Goal: Information Seeking & Learning: Learn about a topic

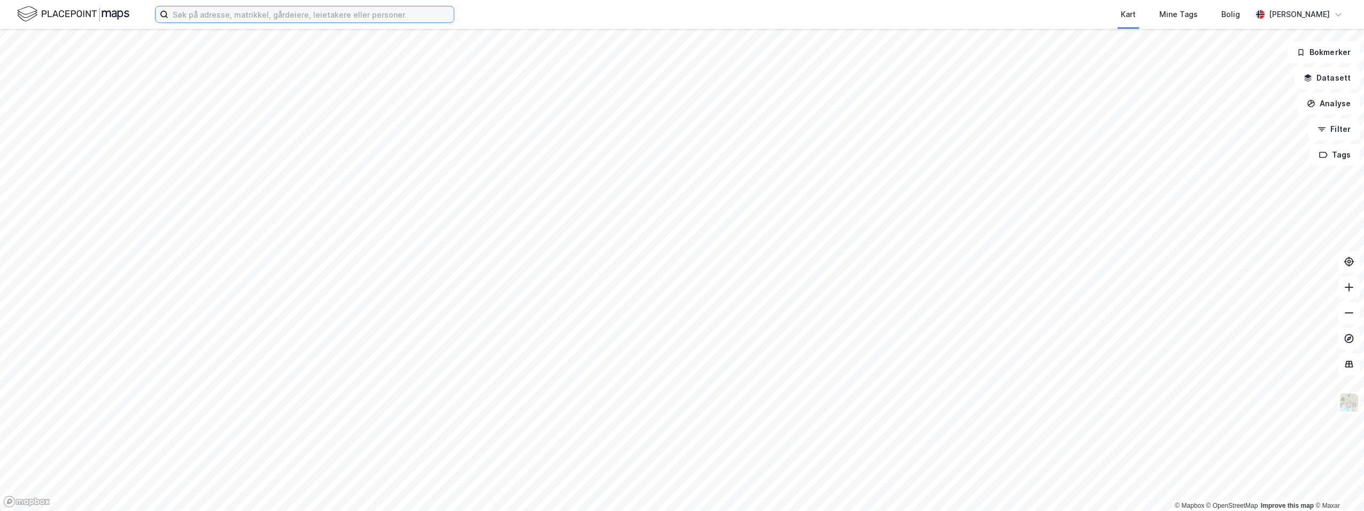
click at [253, 17] on input at bounding box center [310, 14] width 285 height 16
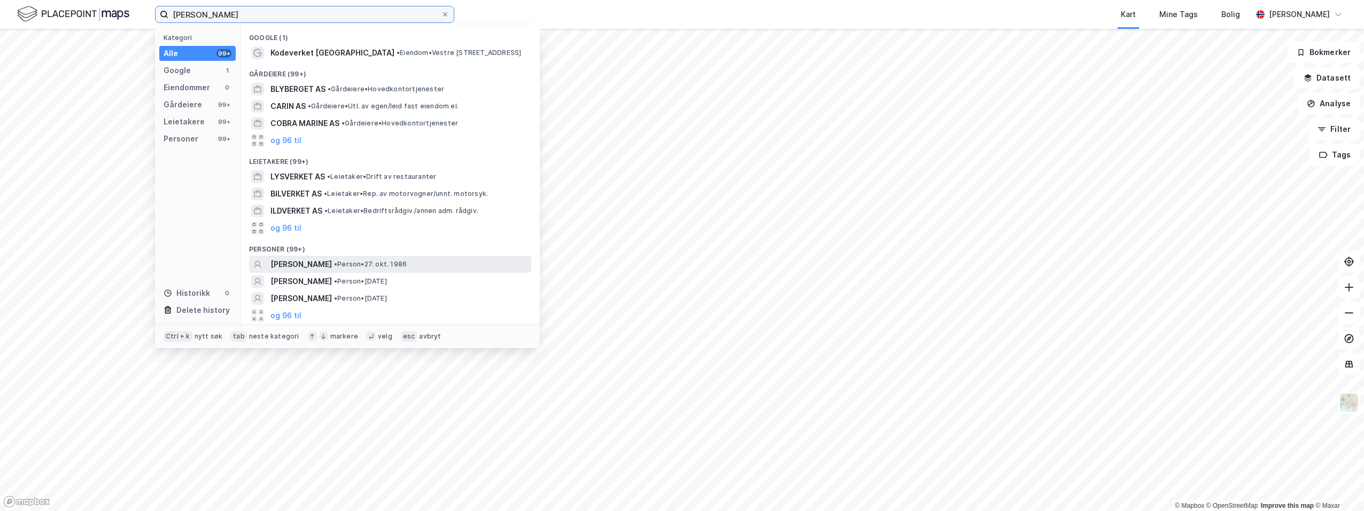
type input "[PERSON_NAME]"
click at [299, 261] on span "[PERSON_NAME]" at bounding box center [300, 264] width 61 height 13
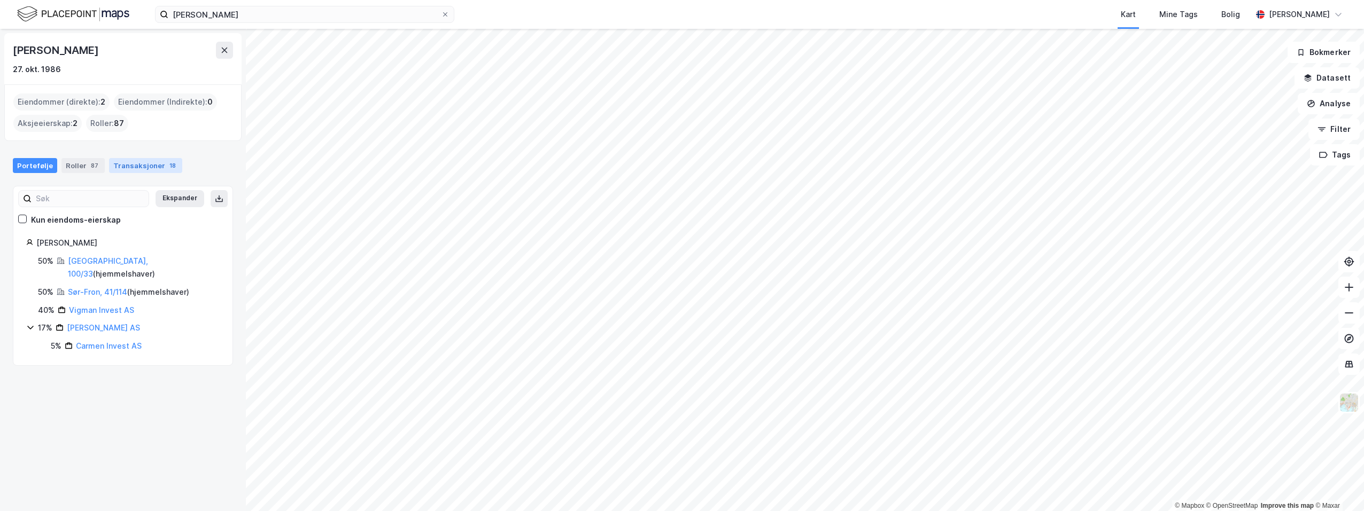
click at [132, 166] on div "Transaksjoner 18" at bounding box center [145, 165] width 73 height 15
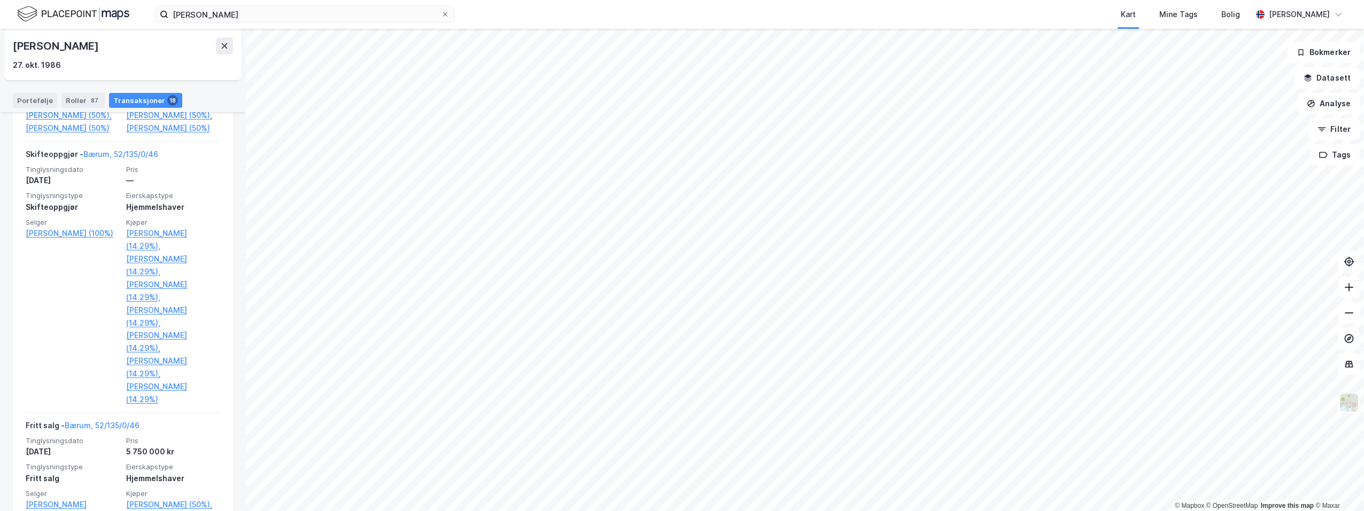
scroll to position [318, 0]
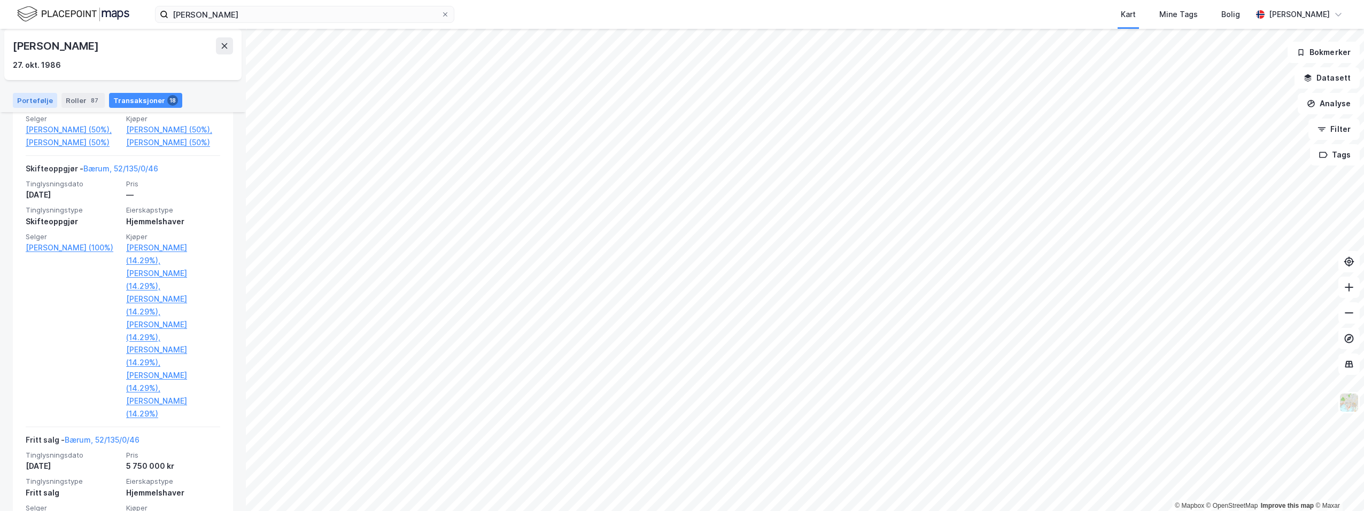
click at [34, 100] on div "Portefølje" at bounding box center [35, 100] width 44 height 15
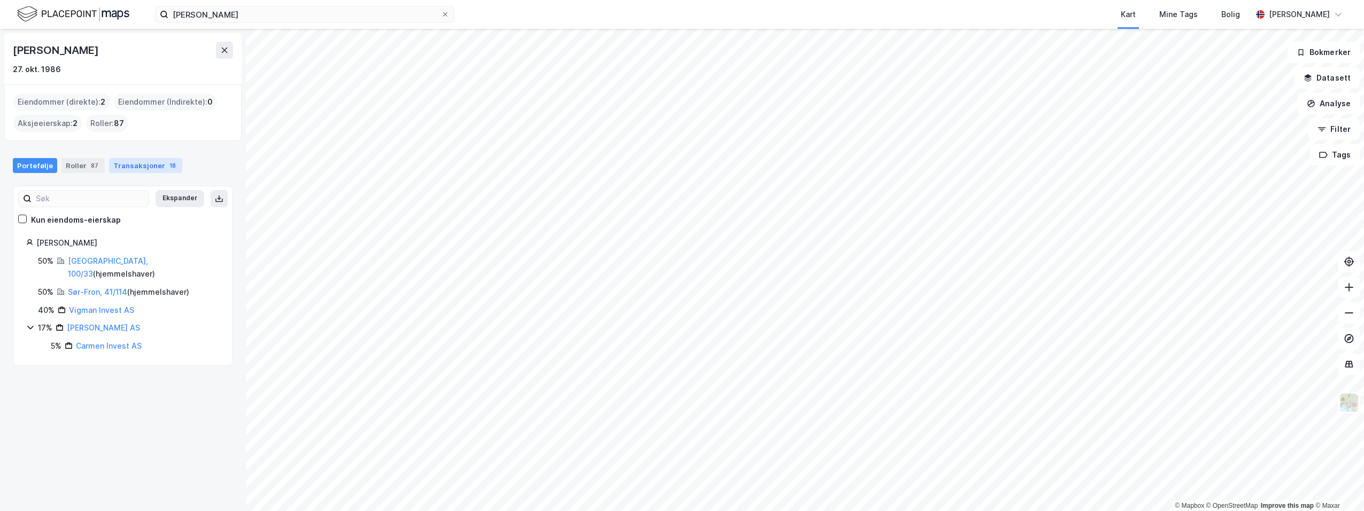
click at [139, 167] on div "Transaksjoner 18" at bounding box center [145, 165] width 73 height 15
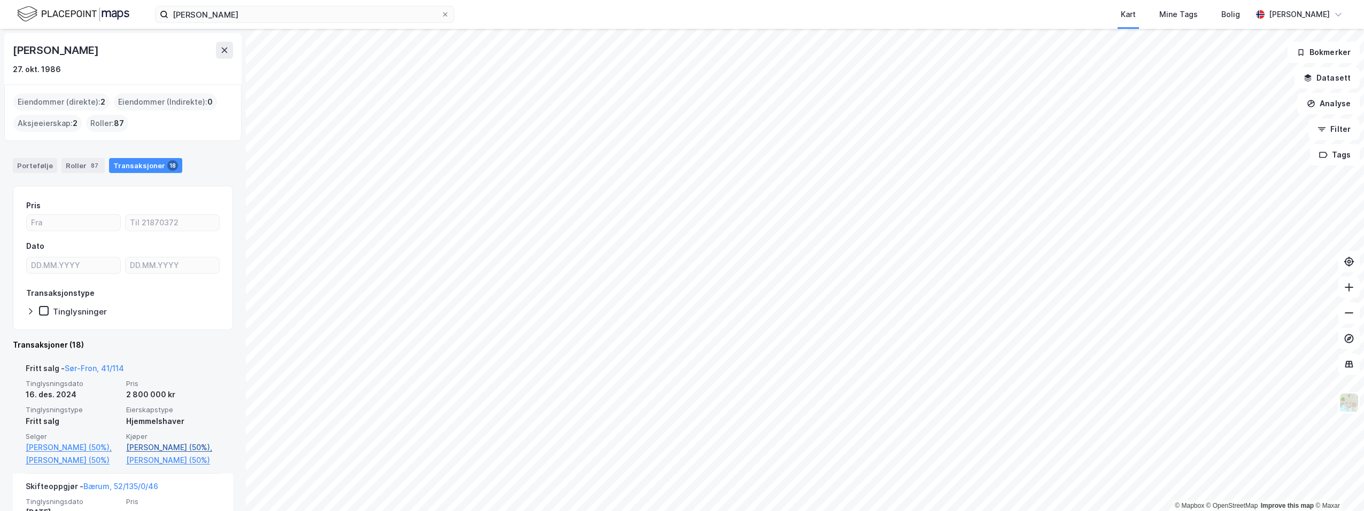
click at [149, 447] on link "[PERSON_NAME] (50%)," at bounding box center [173, 447] width 94 height 13
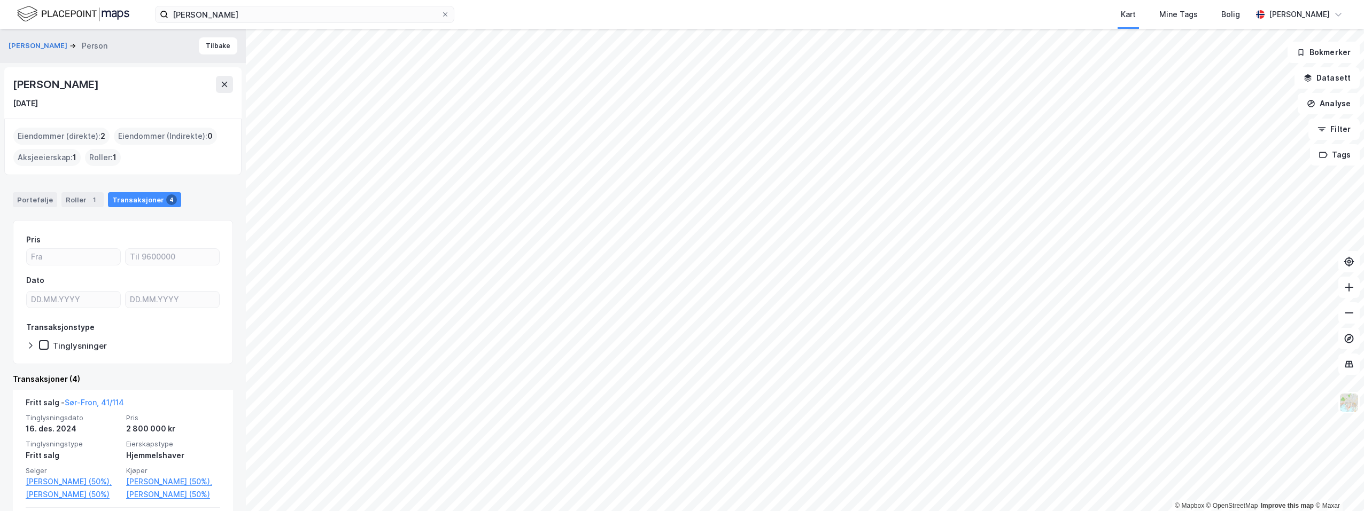
click at [98, 159] on div "Roller : 1" at bounding box center [103, 157] width 36 height 17
click at [82, 197] on div "Roller 1" at bounding box center [82, 199] width 42 height 15
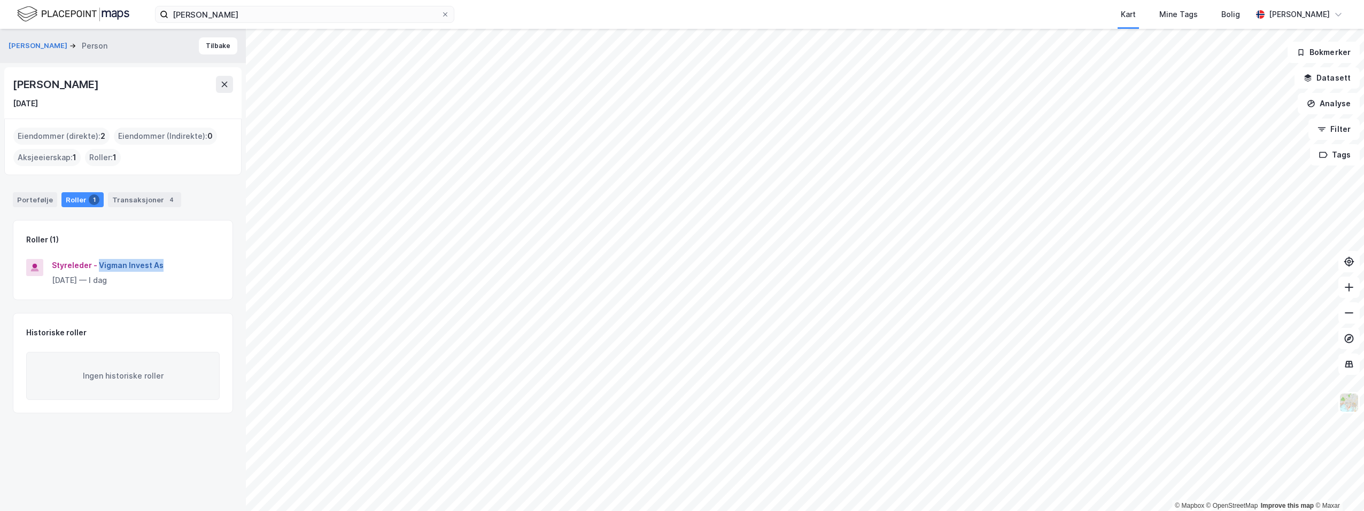
drag, startPoint x: 162, startPoint y: 266, endPoint x: 98, endPoint y: 267, distance: 64.1
click at [98, 267] on div "Styreleder - Vigman Invest As" at bounding box center [136, 265] width 168 height 13
drag, startPoint x: 98, startPoint y: 267, endPoint x: 122, endPoint y: 260, distance: 25.5
copy button "Vigman Invest As"
click at [215, 46] on button "Tilbake" at bounding box center [218, 45] width 38 height 17
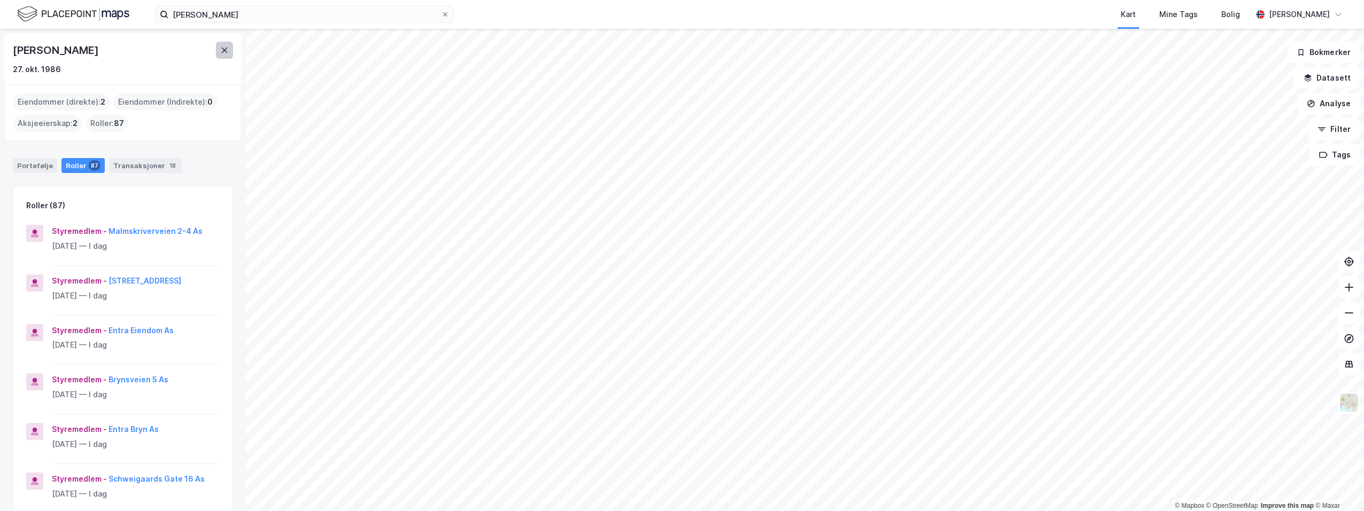
click at [221, 48] on icon at bounding box center [224, 50] width 9 height 9
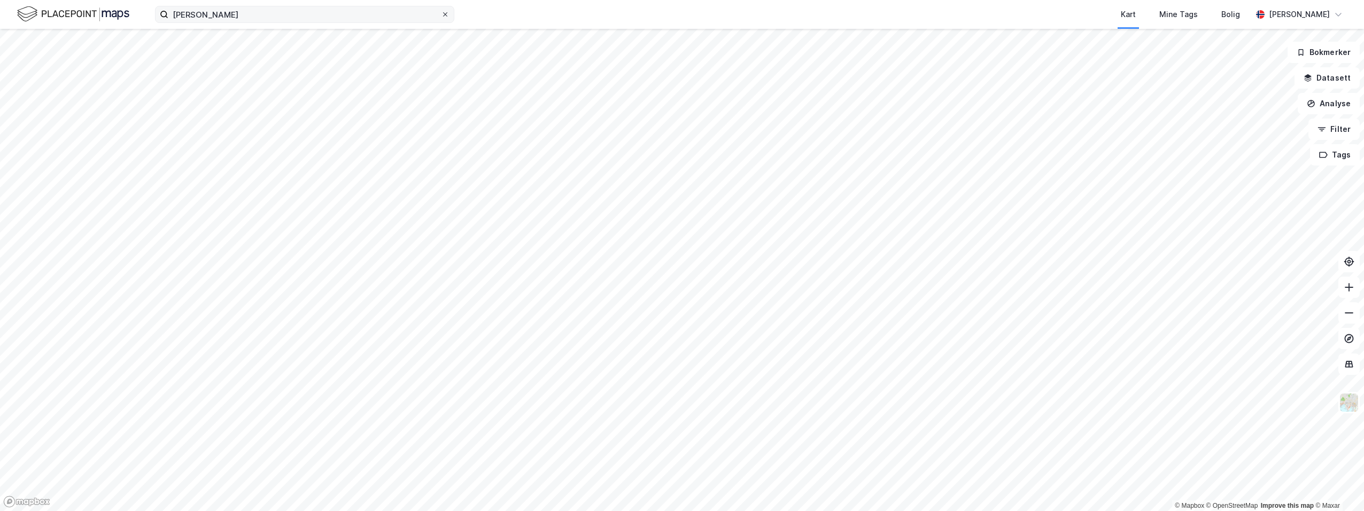
click at [445, 14] on icon at bounding box center [445, 14] width 4 height 4
click at [441, 14] on input "[PERSON_NAME]" at bounding box center [304, 14] width 272 height 16
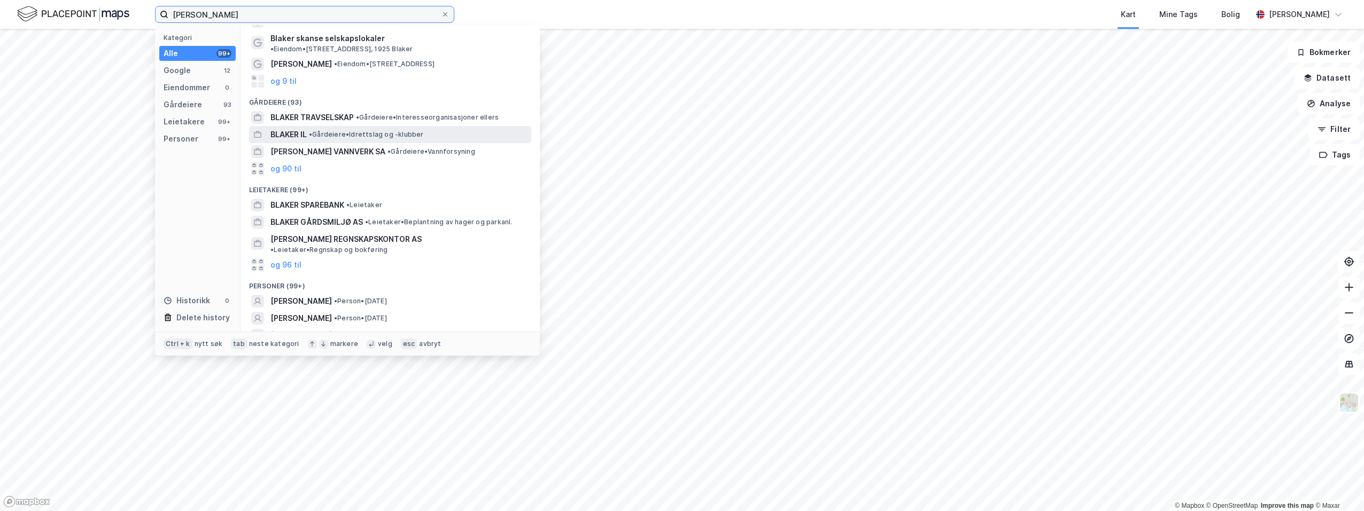
scroll to position [43, 0]
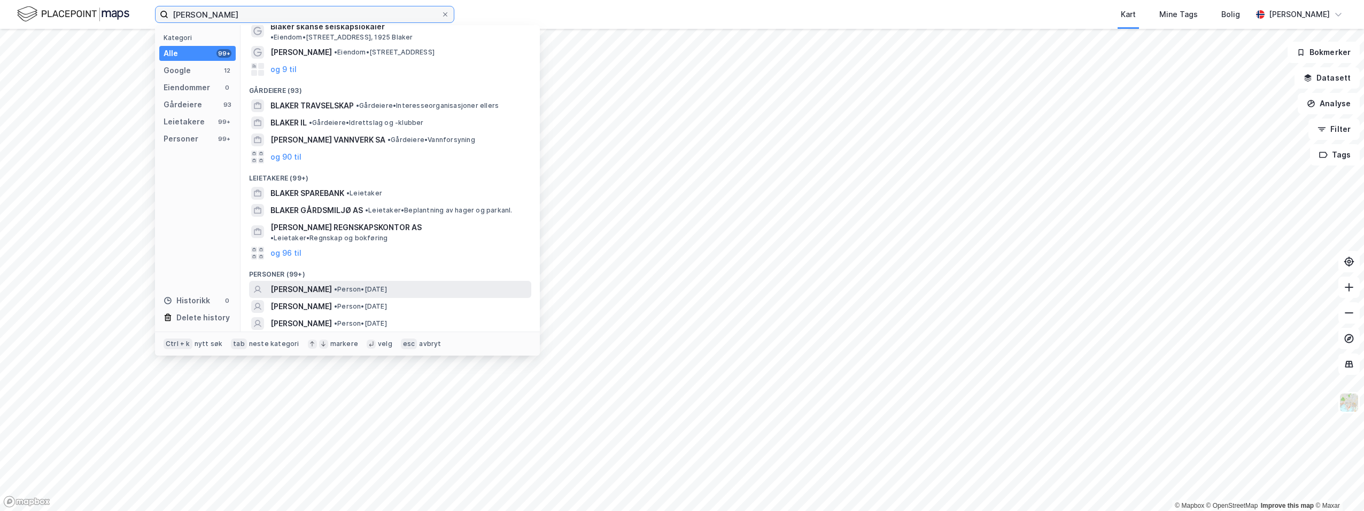
type input "[PERSON_NAME]"
click at [309, 283] on span "[PERSON_NAME]" at bounding box center [300, 289] width 61 height 13
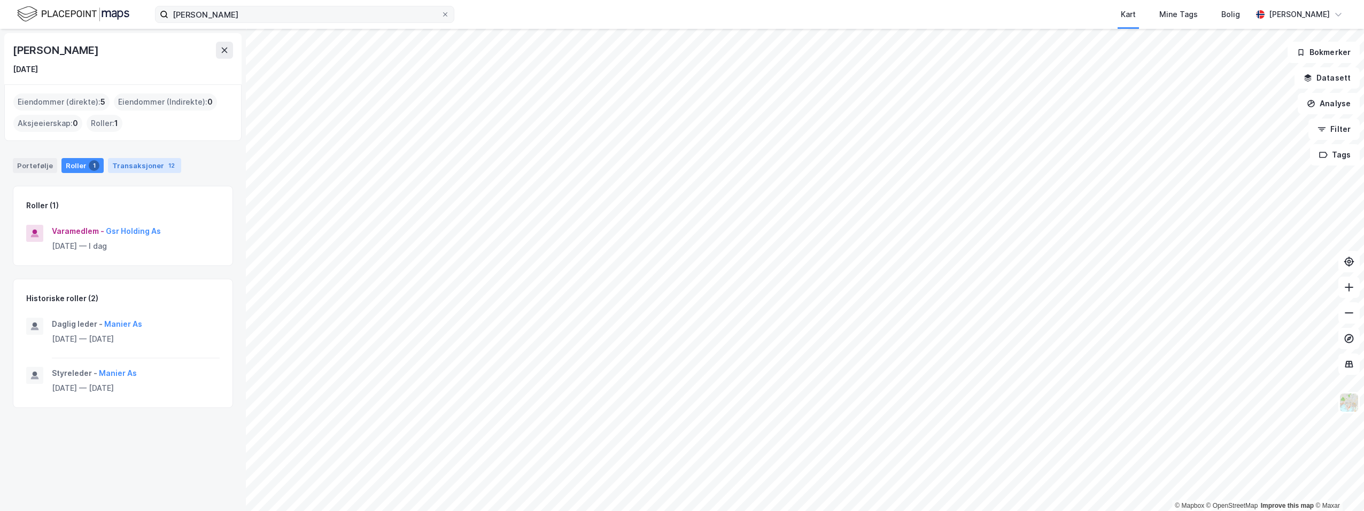
click at [143, 163] on div "Transaksjoner 12" at bounding box center [144, 165] width 73 height 15
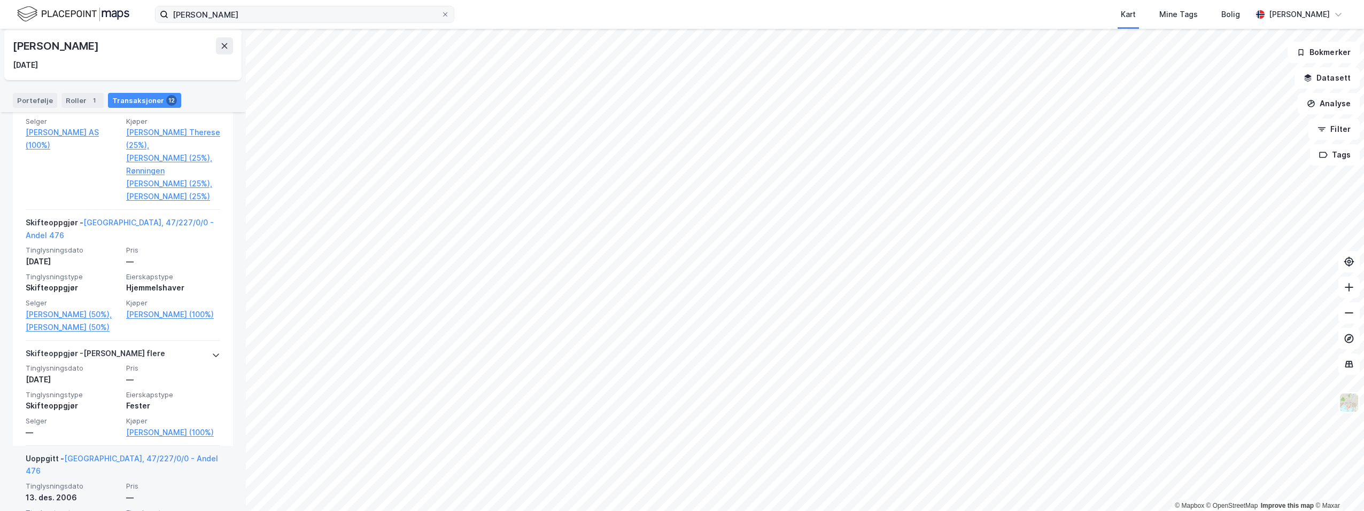
scroll to position [842, 0]
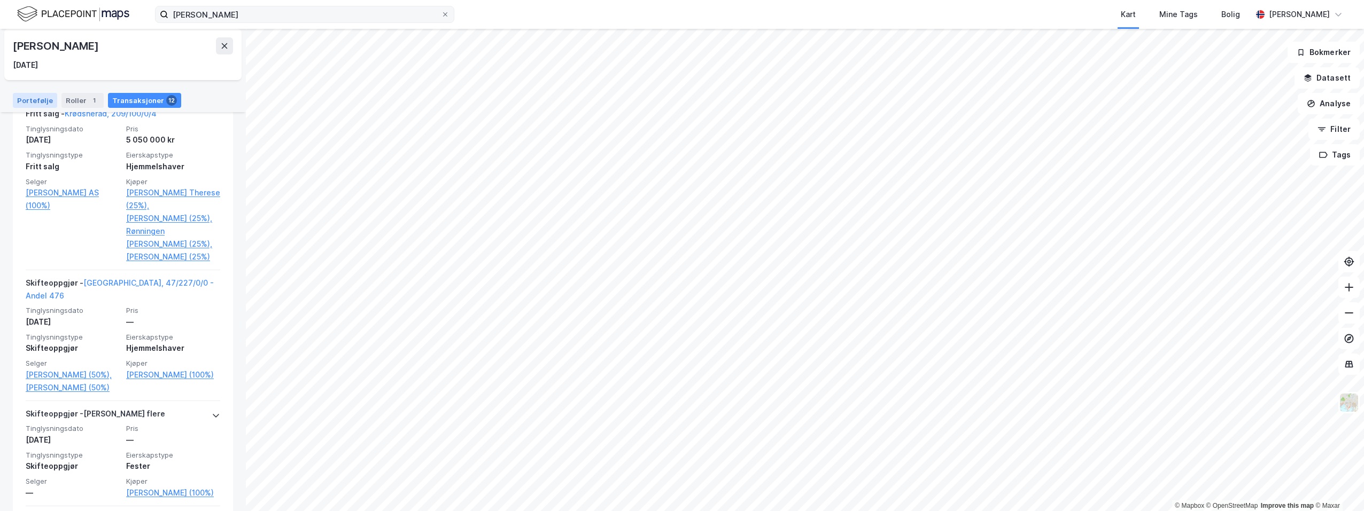
click at [45, 105] on div "Portefølje" at bounding box center [35, 100] width 44 height 15
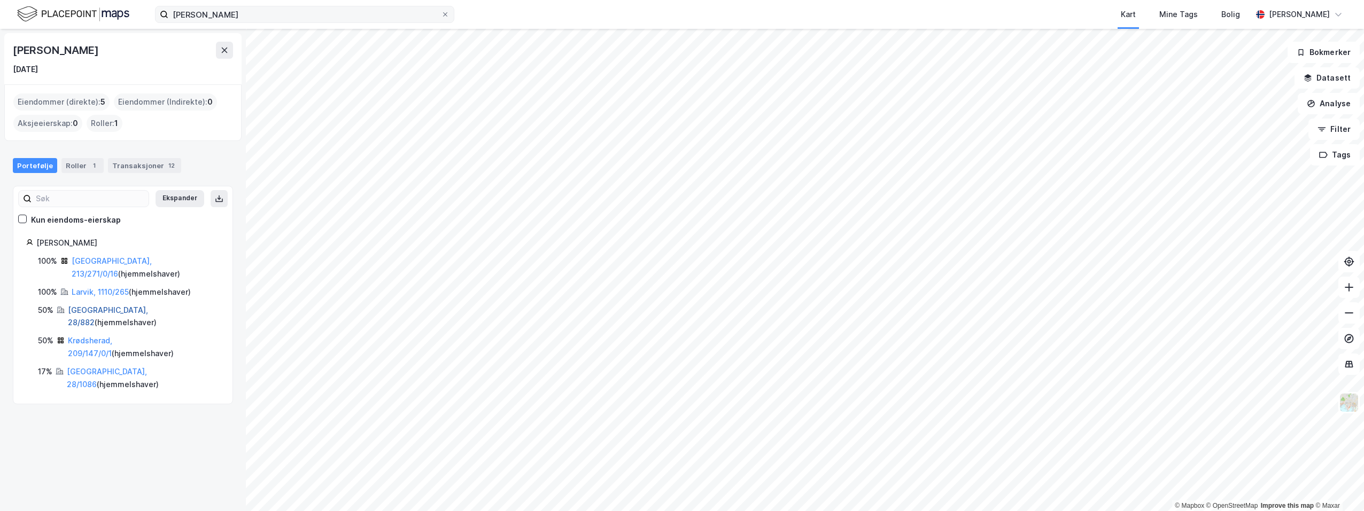
click at [89, 306] on link "[GEOGRAPHIC_DATA], 28/882" at bounding box center [108, 317] width 80 height 22
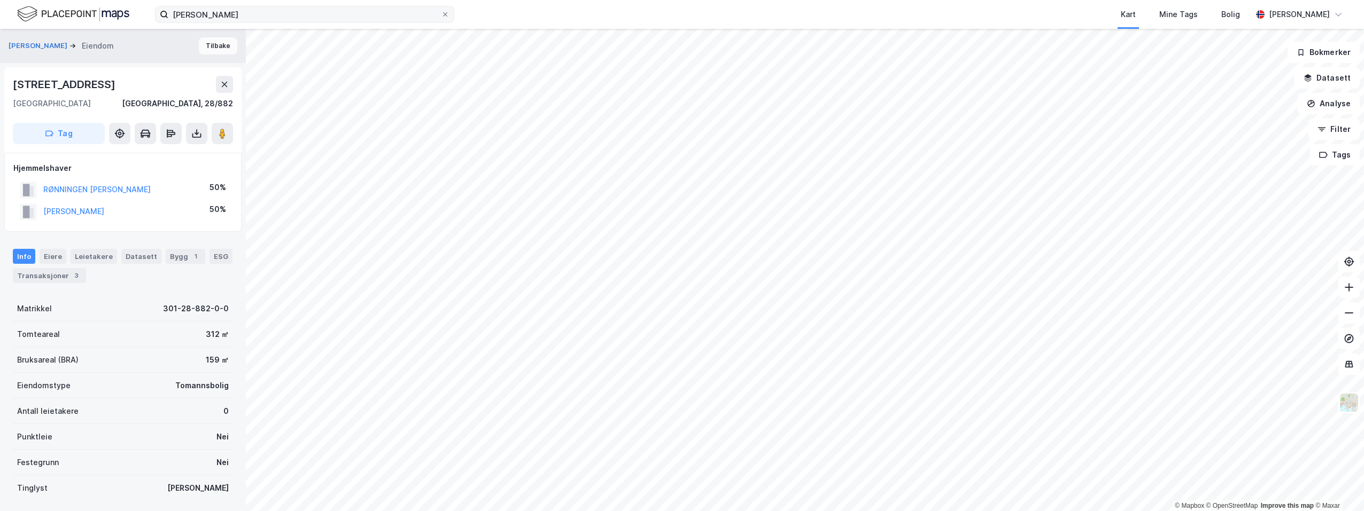
click at [213, 45] on button "Tilbake" at bounding box center [218, 45] width 38 height 17
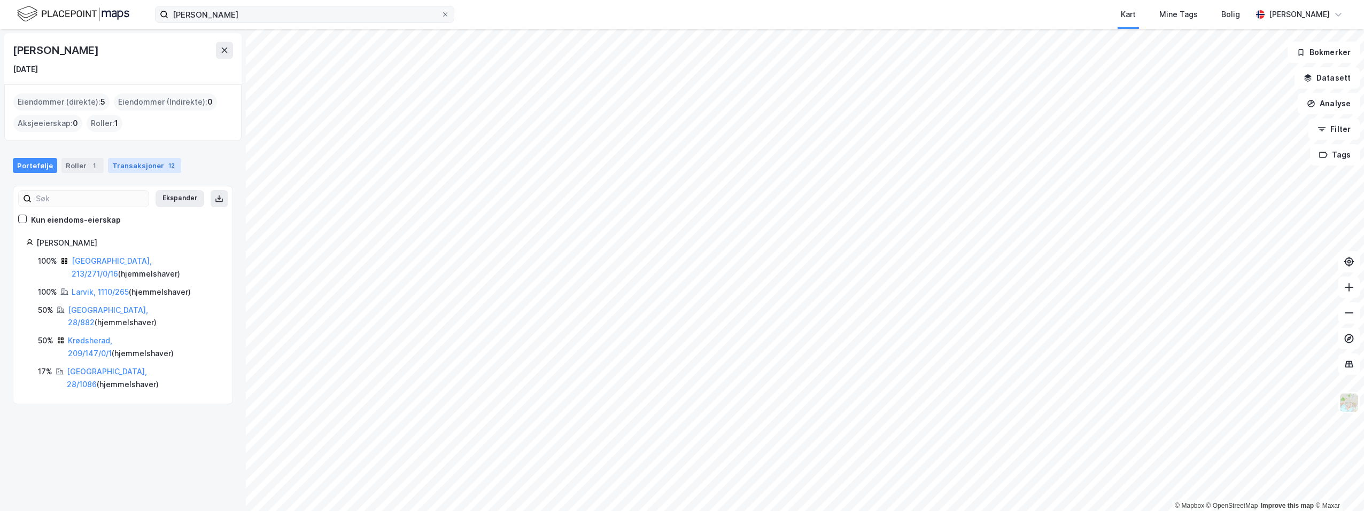
click at [126, 165] on div "Transaksjoner 12" at bounding box center [144, 165] width 73 height 15
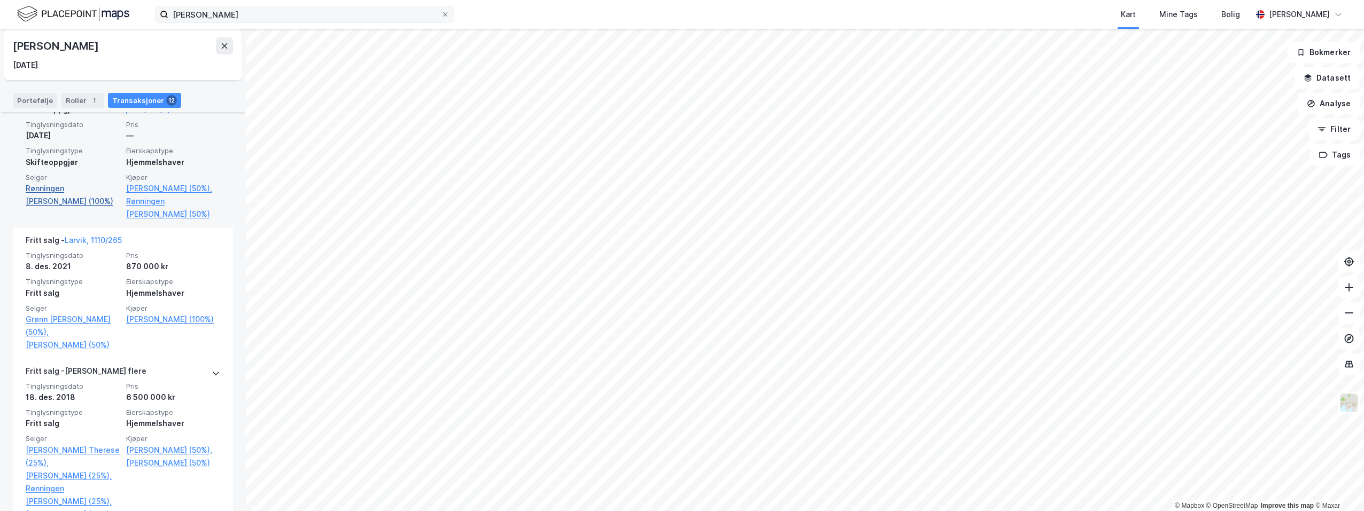
scroll to position [267, 0]
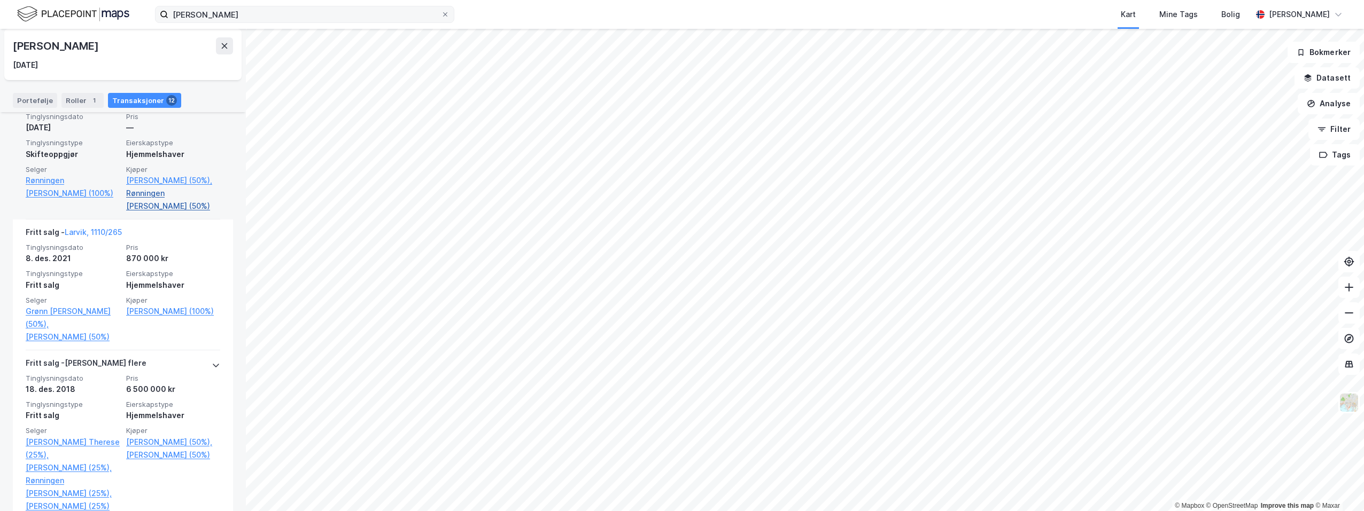
click at [150, 207] on link "Rønningen [PERSON_NAME] (50%)" at bounding box center [173, 200] width 94 height 26
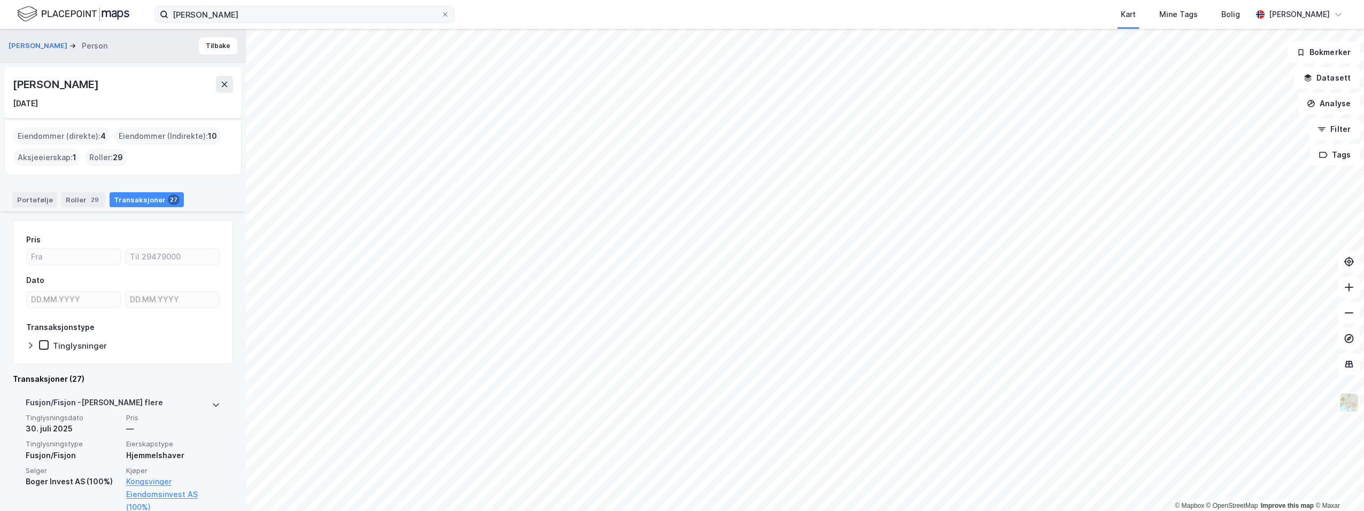
click at [126, 198] on div "Transaksjoner 27" at bounding box center [147, 199] width 74 height 15
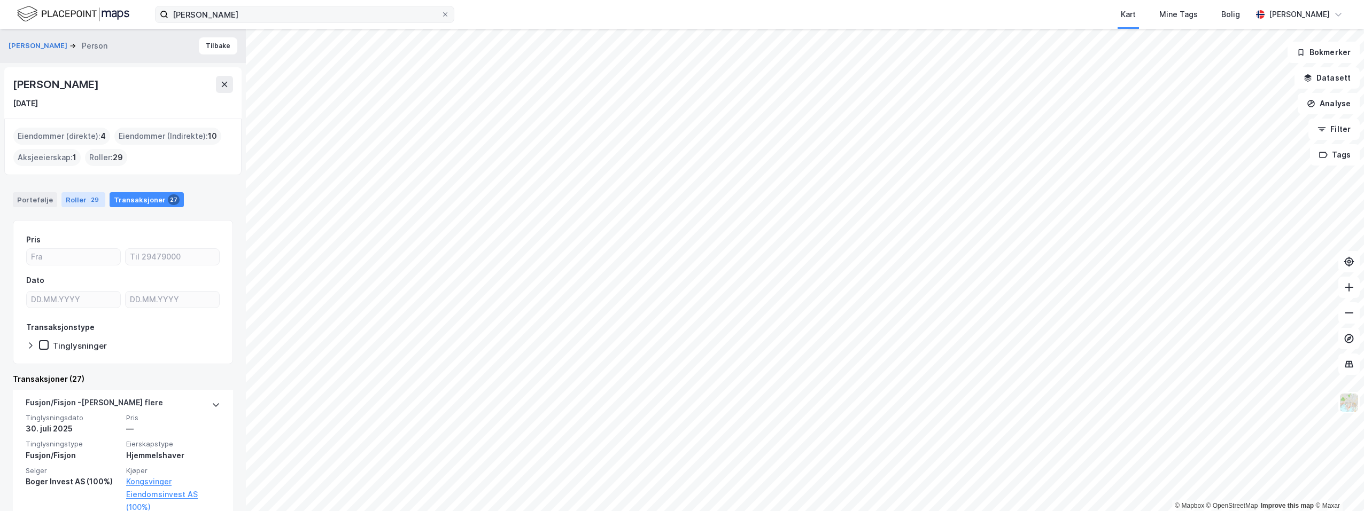
click at [78, 200] on div "Roller 29" at bounding box center [83, 199] width 44 height 15
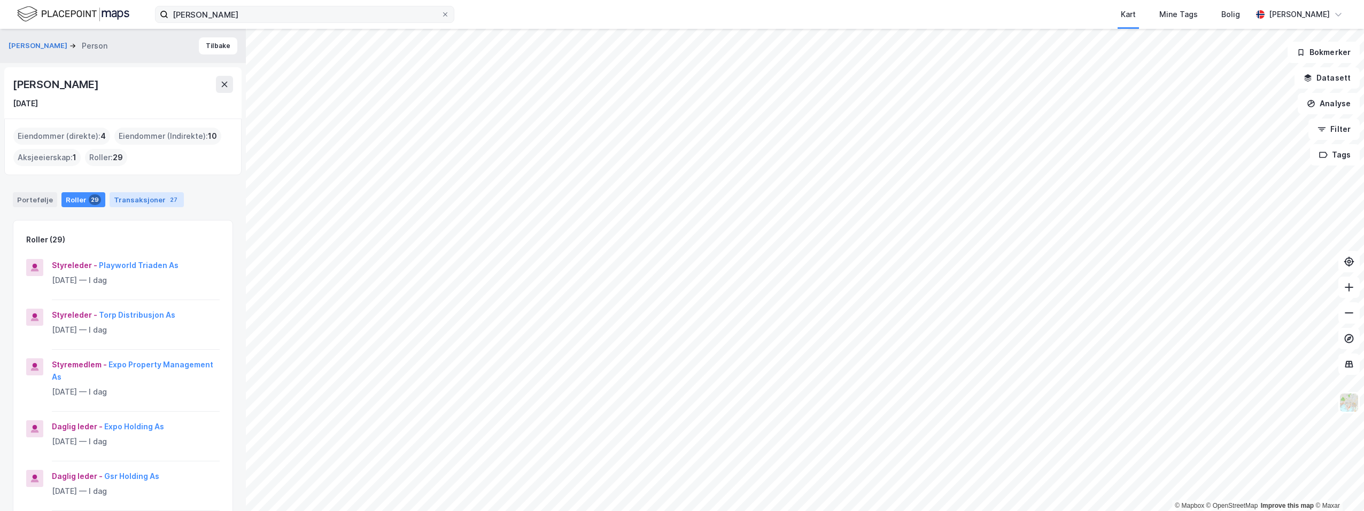
click at [136, 200] on div "Transaksjoner 27" at bounding box center [147, 199] width 74 height 15
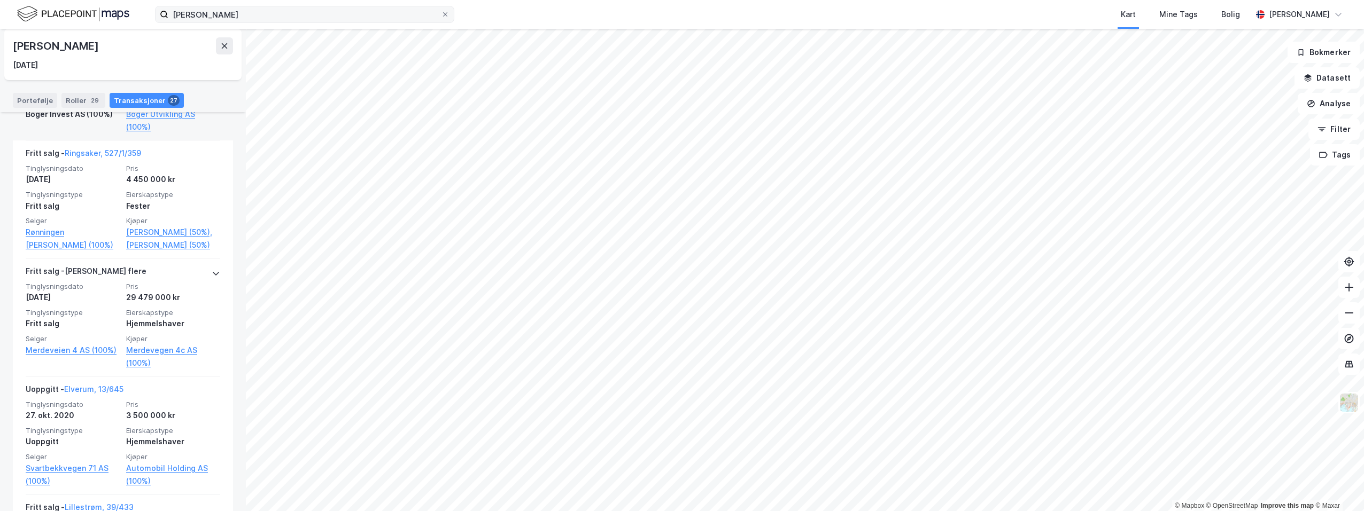
scroll to position [1282, 0]
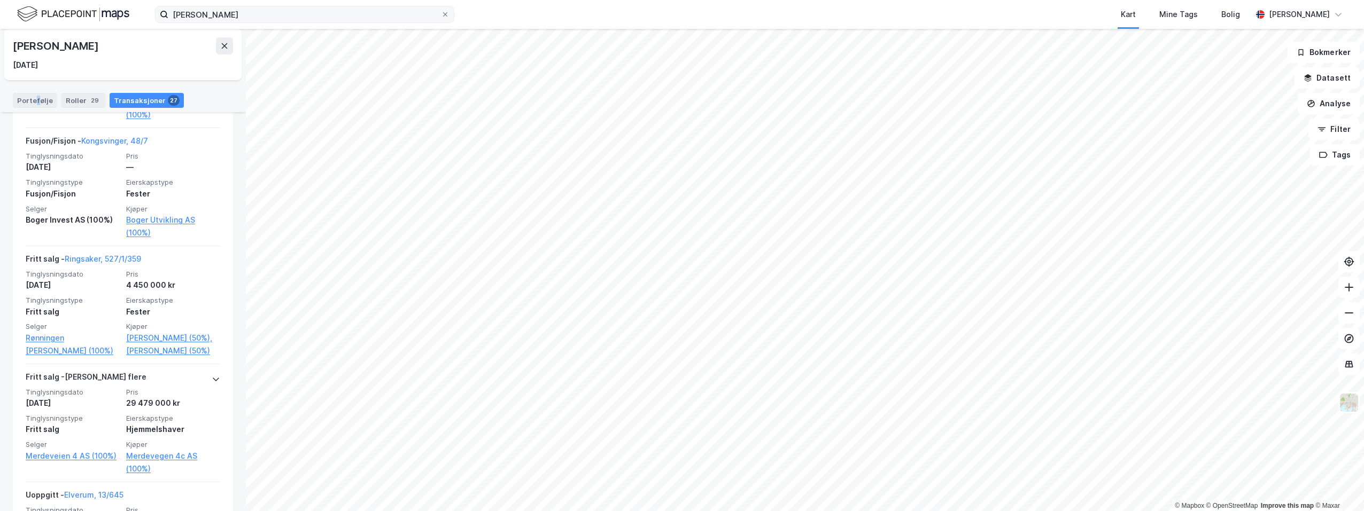
click at [35, 100] on div "Portefølje" at bounding box center [35, 100] width 44 height 15
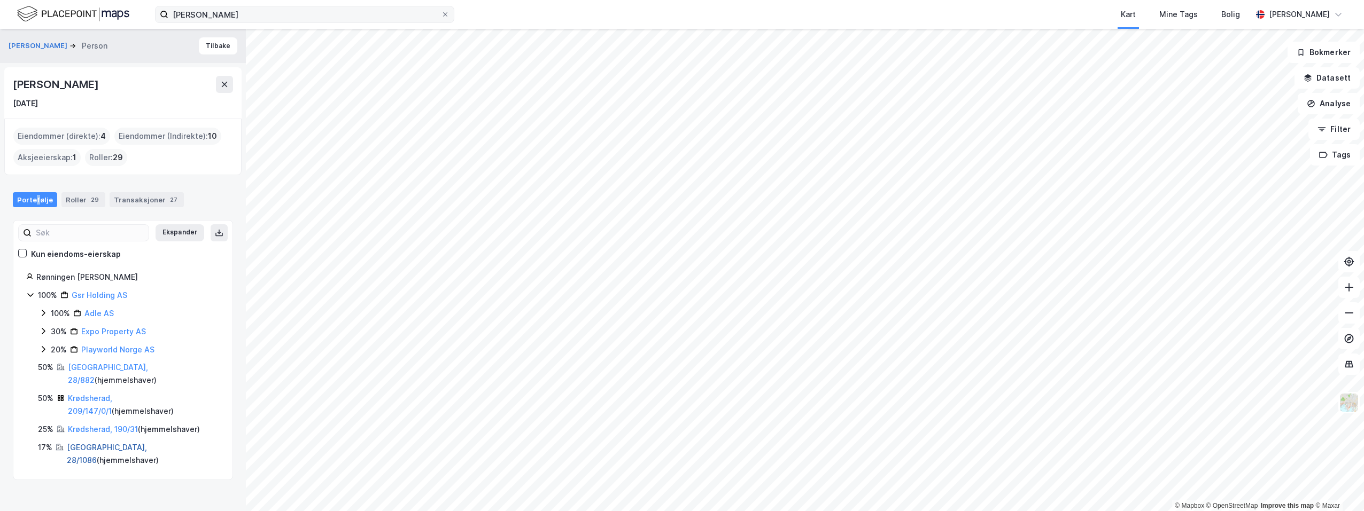
click at [73, 443] on link "[GEOGRAPHIC_DATA], 28/1086" at bounding box center [107, 454] width 80 height 22
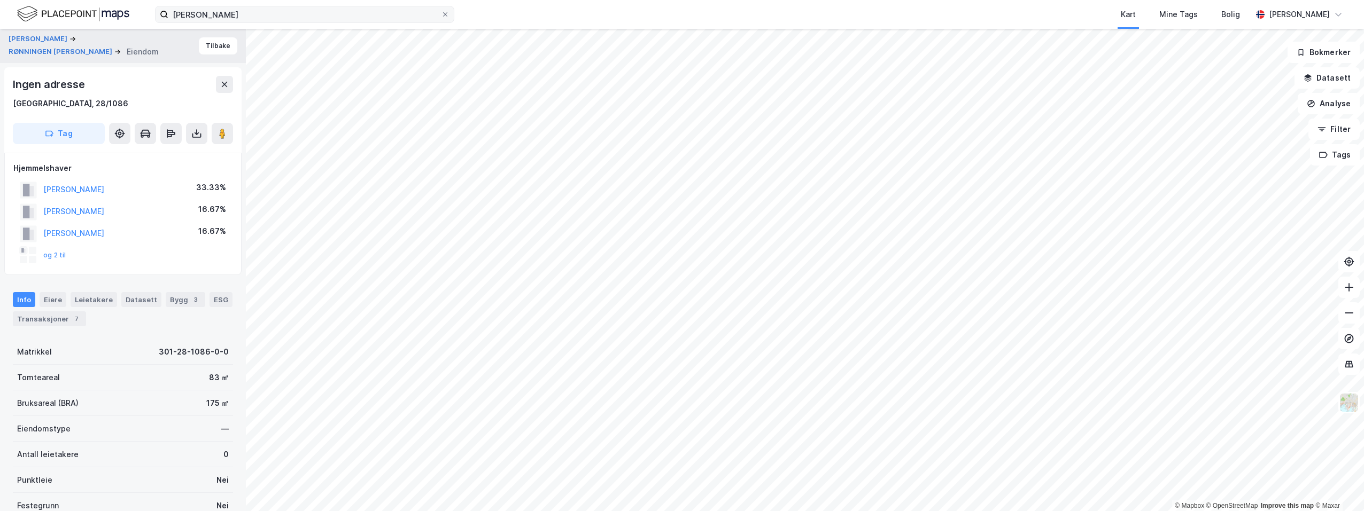
scroll to position [1, 0]
click at [48, 315] on div "Transaksjoner 7" at bounding box center [49, 318] width 73 height 15
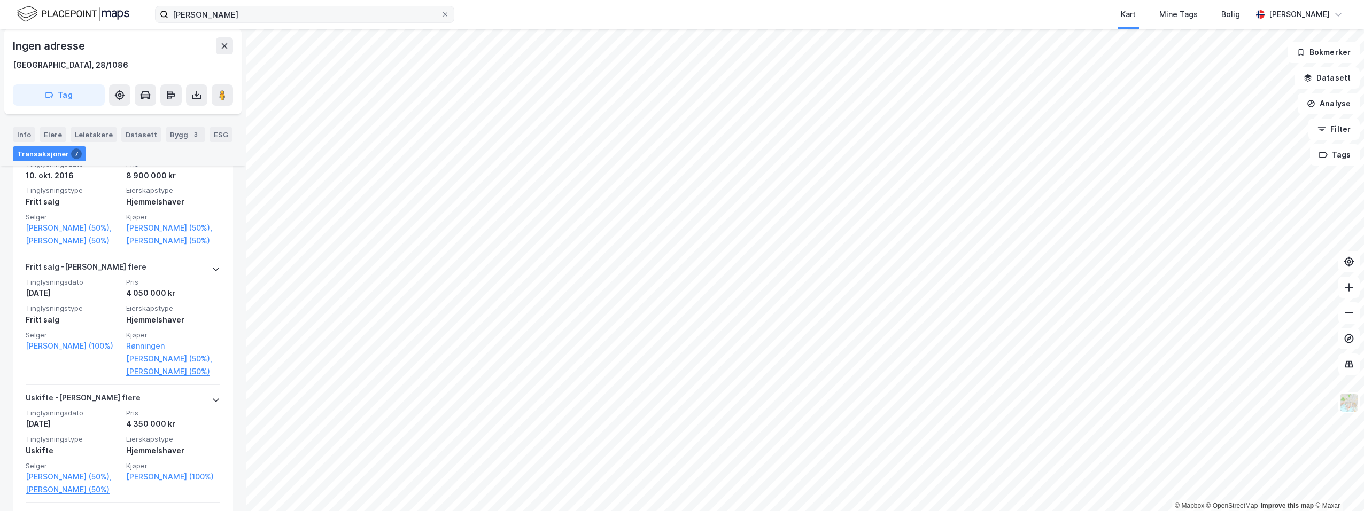
scroll to position [188, 0]
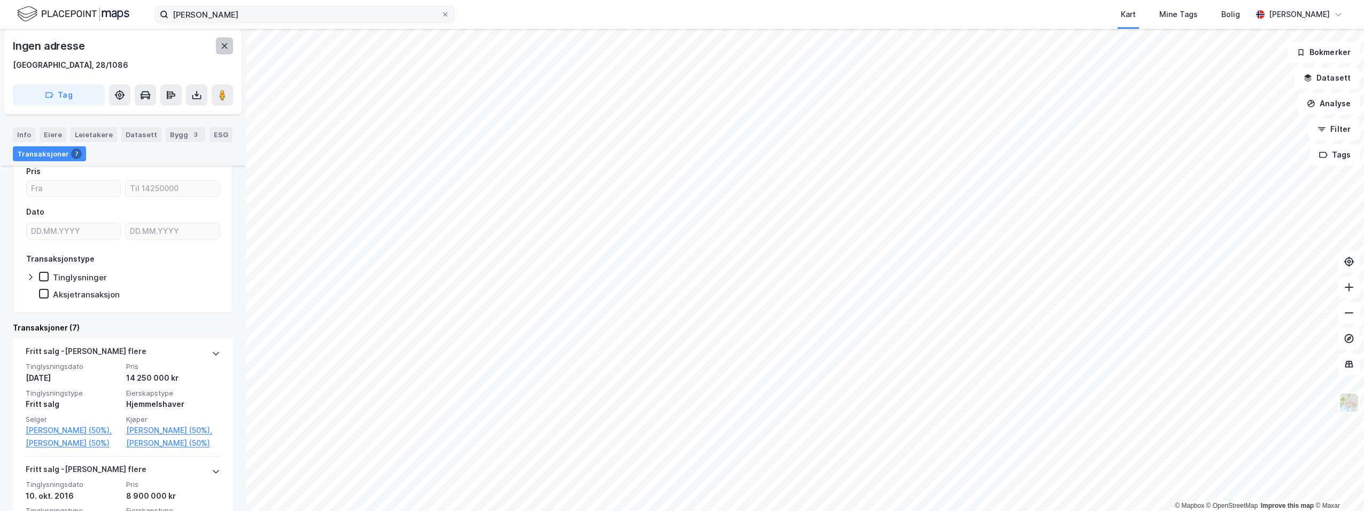
click at [228, 46] on icon at bounding box center [224, 46] width 9 height 9
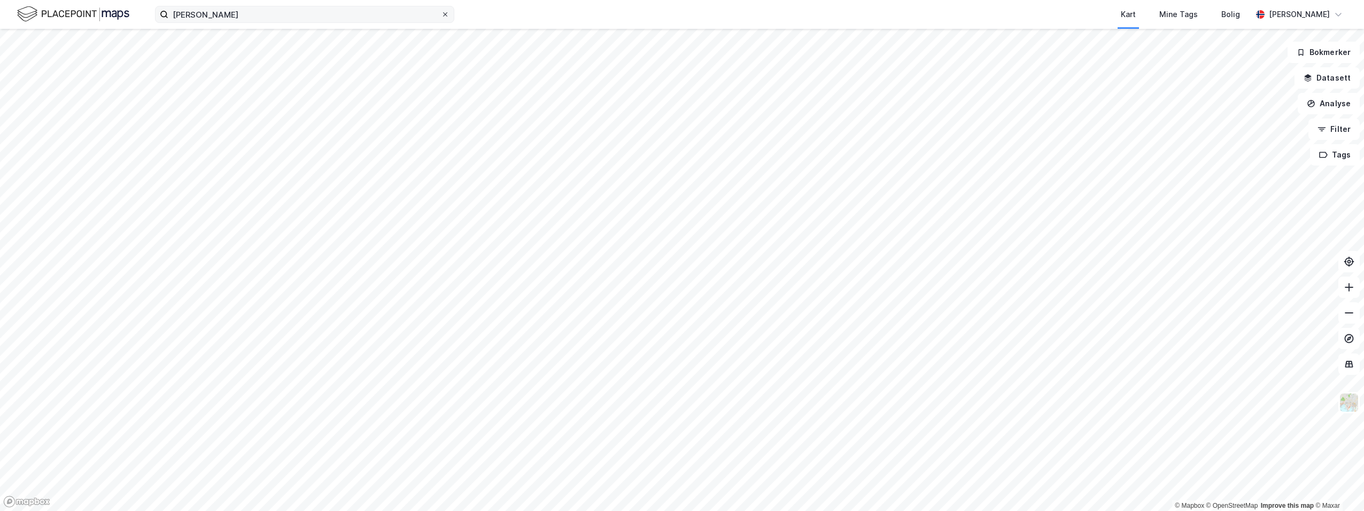
click at [442, 10] on div at bounding box center [445, 14] width 6 height 9
click at [441, 10] on input "[PERSON_NAME]" at bounding box center [304, 14] width 272 height 16
